Goal: Transaction & Acquisition: Purchase product/service

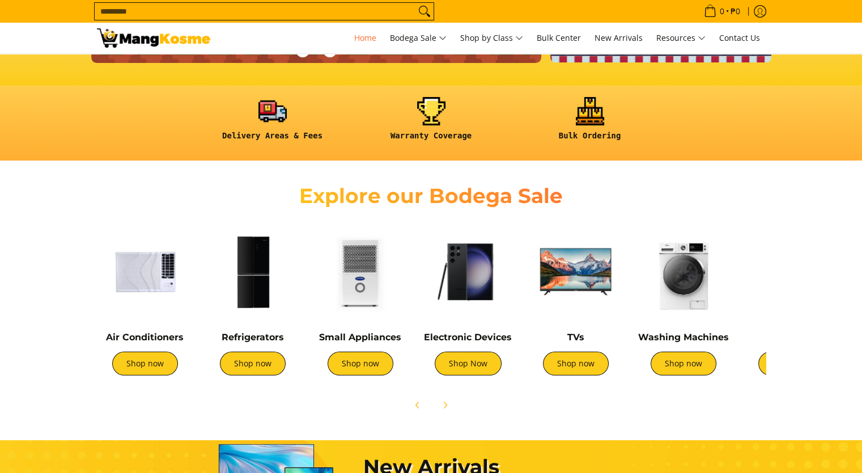
scroll to position [283, 0]
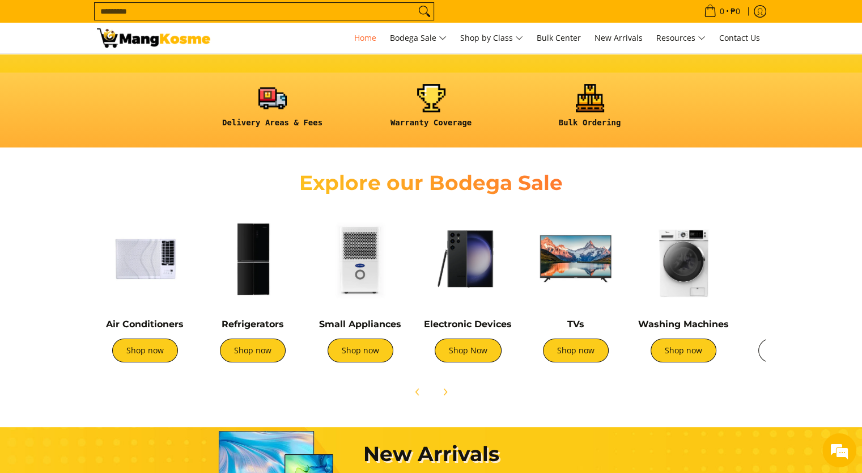
click at [762, 345] on link "Shop now" at bounding box center [791, 350] width 66 height 24
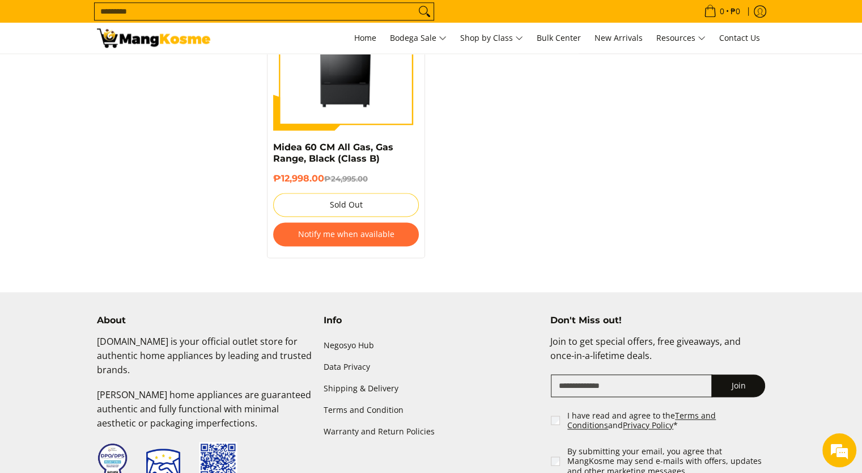
scroll to position [1587, 0]
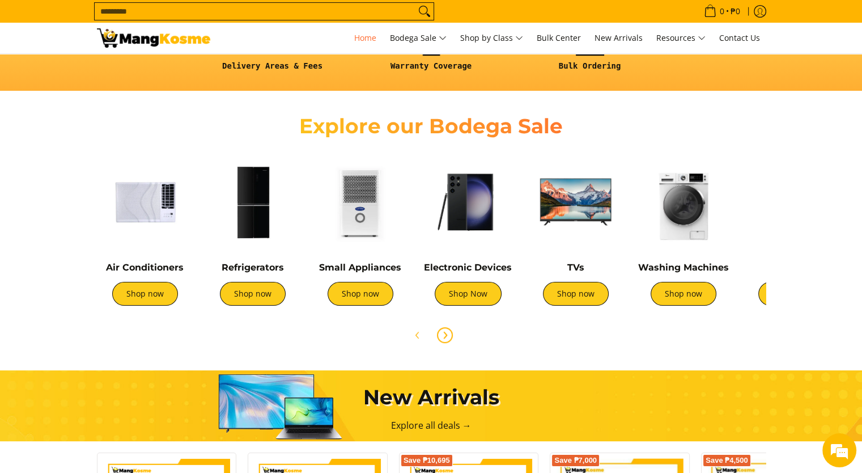
click at [443, 335] on icon "Next" at bounding box center [444, 334] width 9 height 9
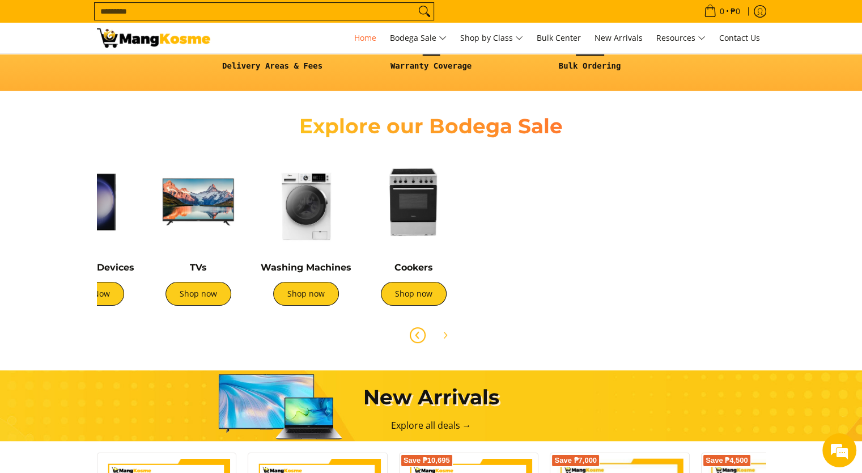
click at [419, 334] on icon "Previous" at bounding box center [417, 334] width 9 height 9
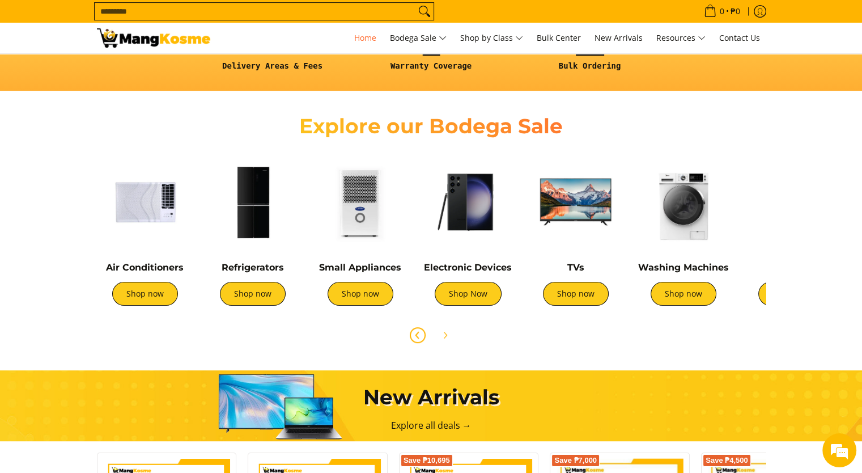
scroll to position [0, 450]
click at [359, 297] on link "Shop now" at bounding box center [361, 294] width 66 height 24
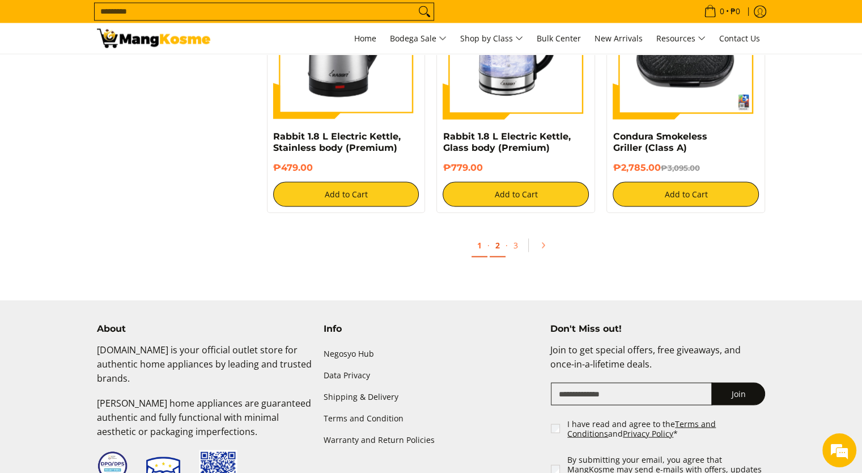
scroll to position [1991, 0]
